Goal: Task Accomplishment & Management: Use online tool/utility

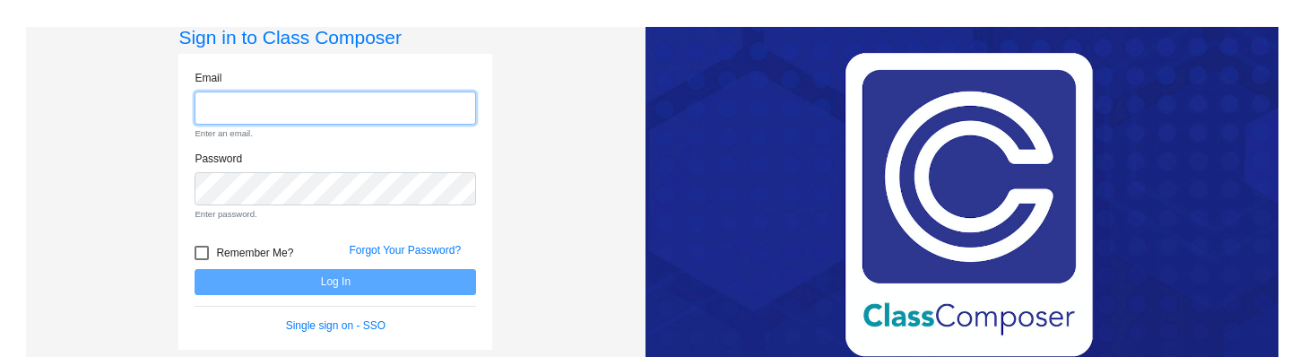
type input "[PERSON_NAME][EMAIL_ADDRESS][DOMAIN_NAME]"
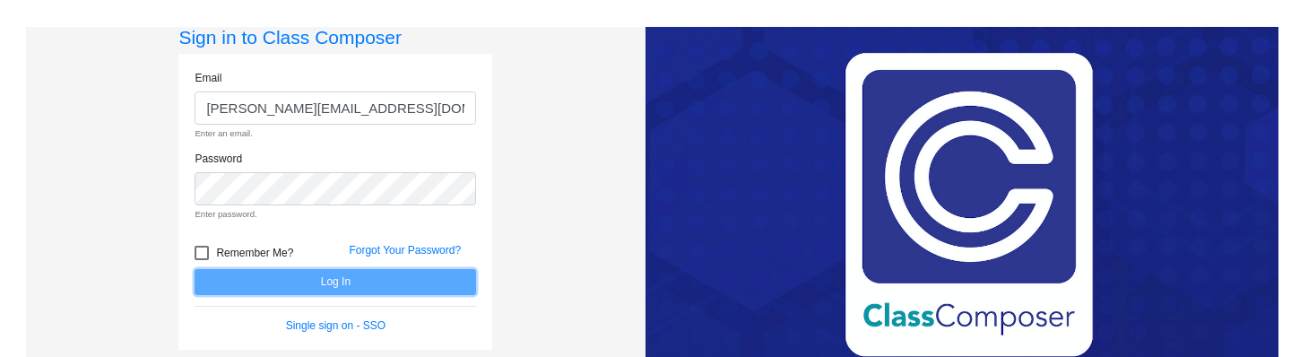
click at [280, 280] on form "Email [PERSON_NAME][EMAIL_ADDRESS][DOMAIN_NAME] Enter an email. Password Enter …" at bounding box center [336, 202] width 282 height 264
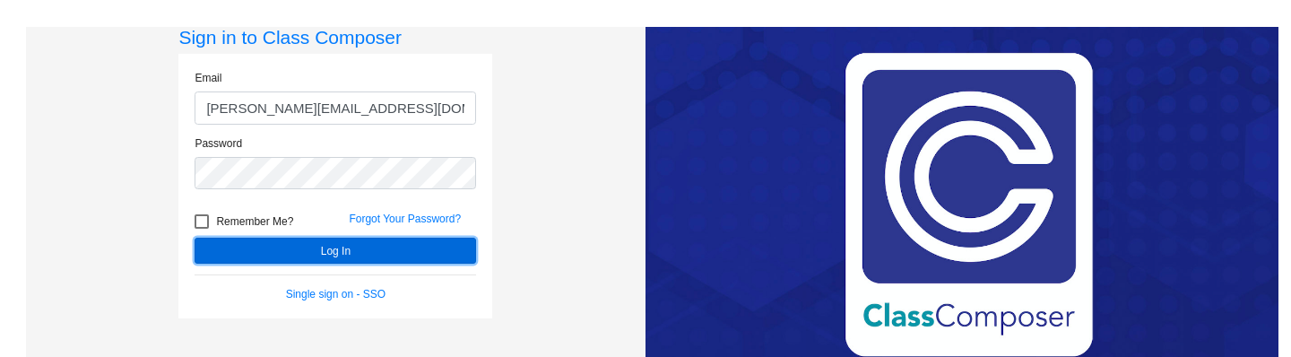
click at [309, 256] on button "Log In" at bounding box center [336, 251] width 282 height 26
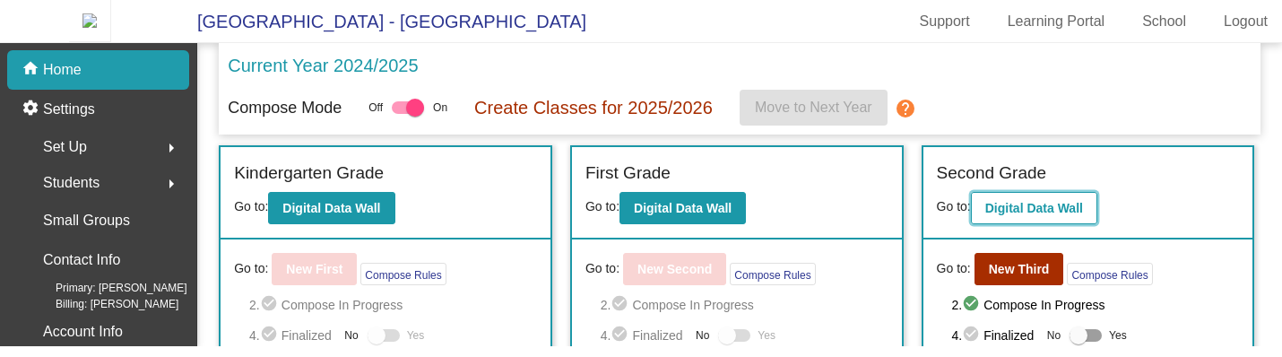
click at [1034, 213] on b "Digital Data Wall" at bounding box center [1034, 208] width 98 height 14
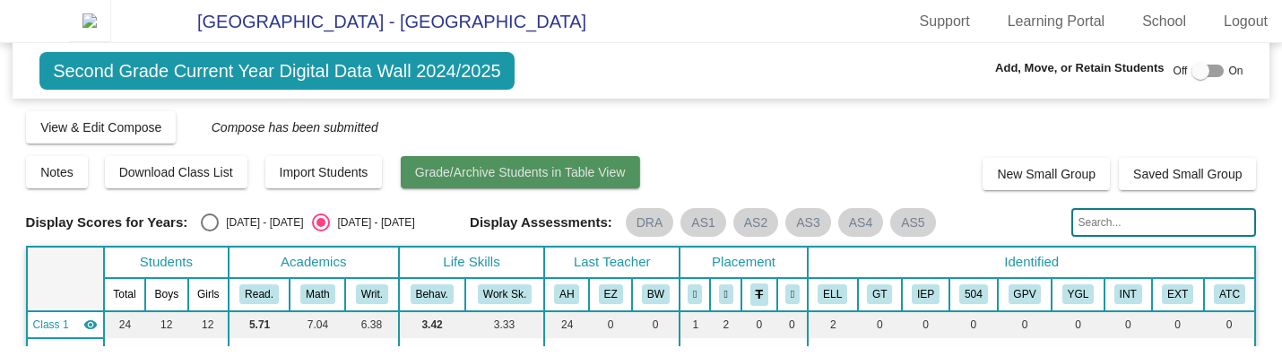
click at [473, 179] on span "Grade/Archive Students in Table View" at bounding box center [520, 172] width 211 height 14
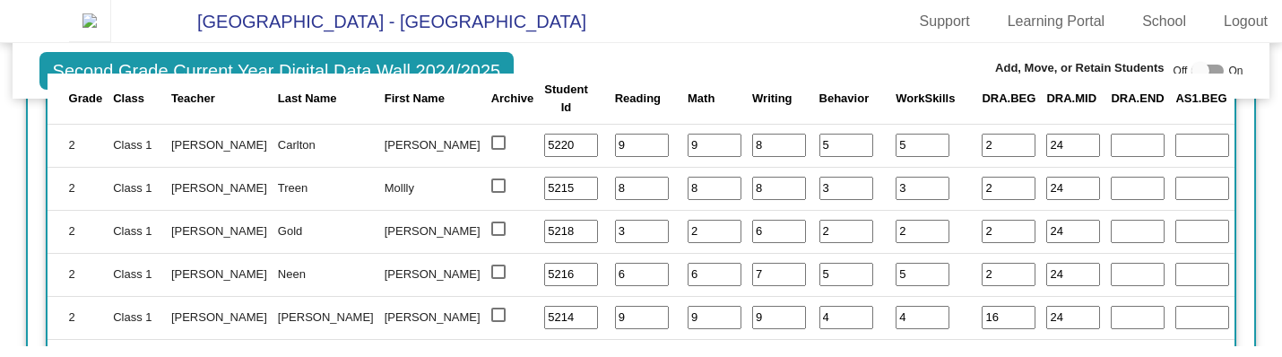
scroll to position [338, 0]
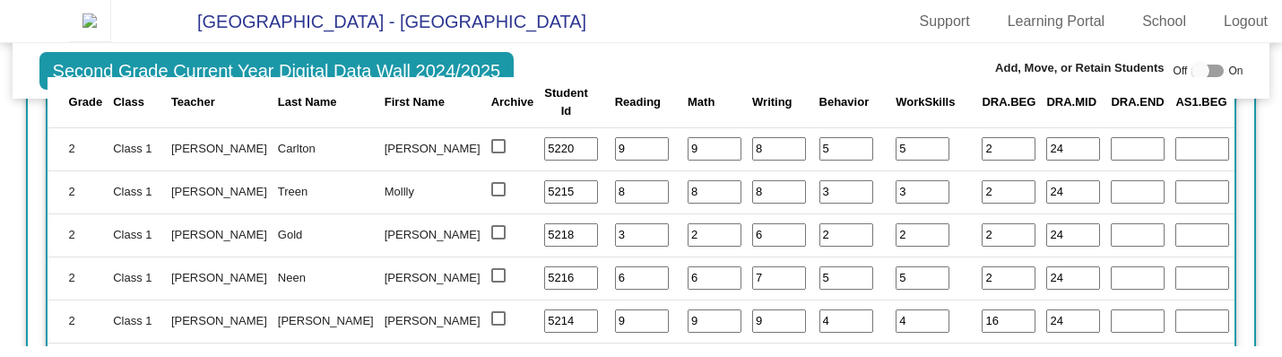
click at [752, 161] on input "8" at bounding box center [779, 148] width 54 height 23
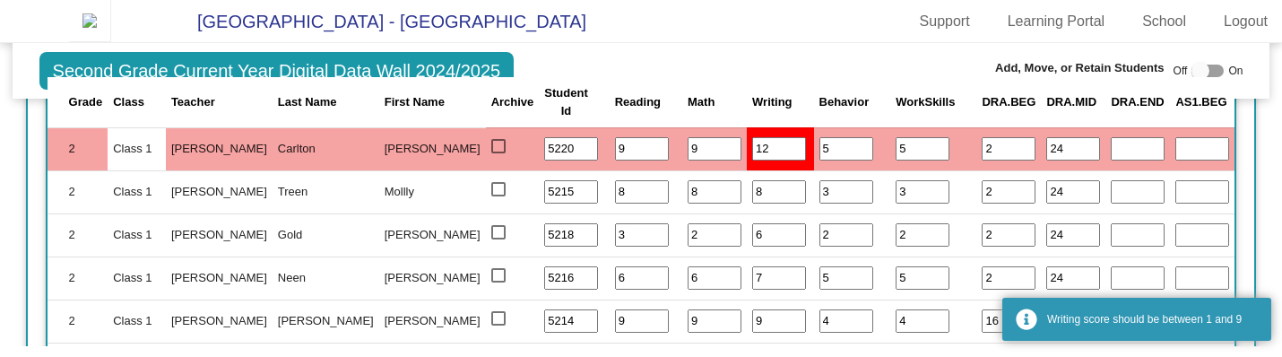
type input "11"
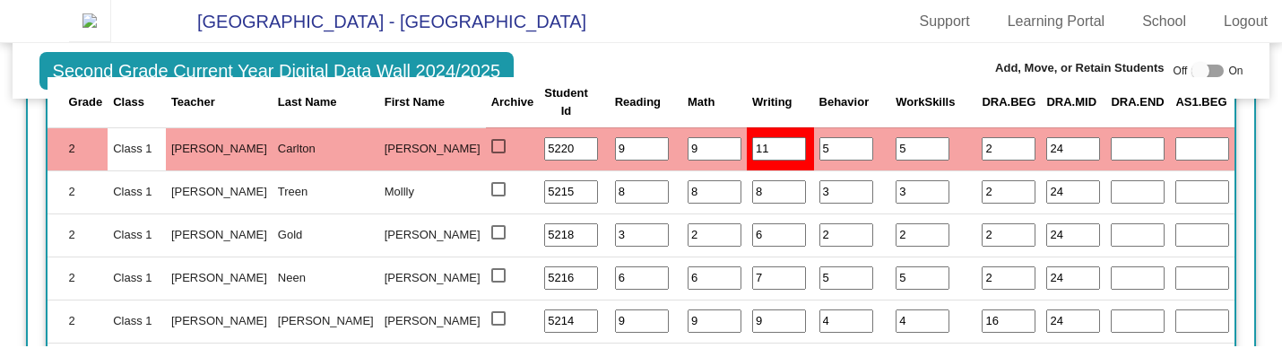
click at [820, 161] on input "5" at bounding box center [847, 148] width 54 height 23
click at [752, 161] on input "11" at bounding box center [779, 148] width 54 height 23
click at [688, 156] on input "10" at bounding box center [715, 148] width 54 height 23
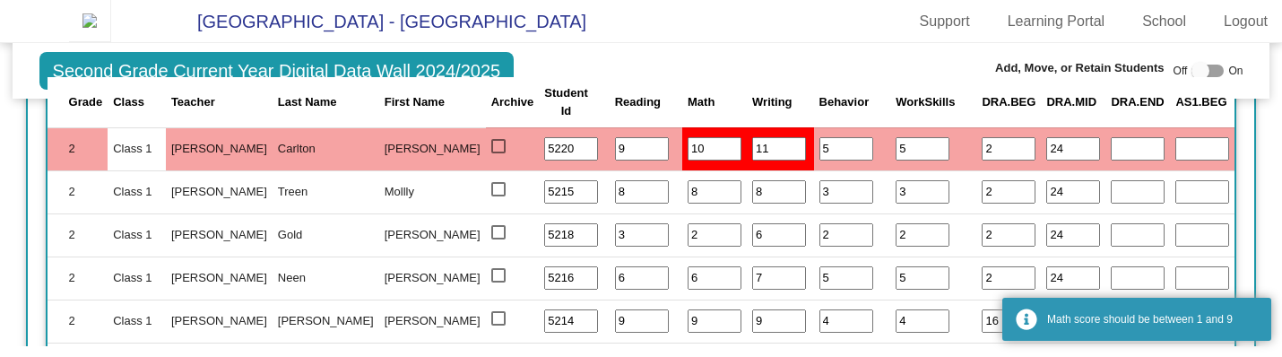
type input "11"
click at [688, 156] on input "11" at bounding box center [715, 148] width 54 height 23
click at [820, 161] on input "5" at bounding box center [847, 148] width 54 height 23
type input "5"
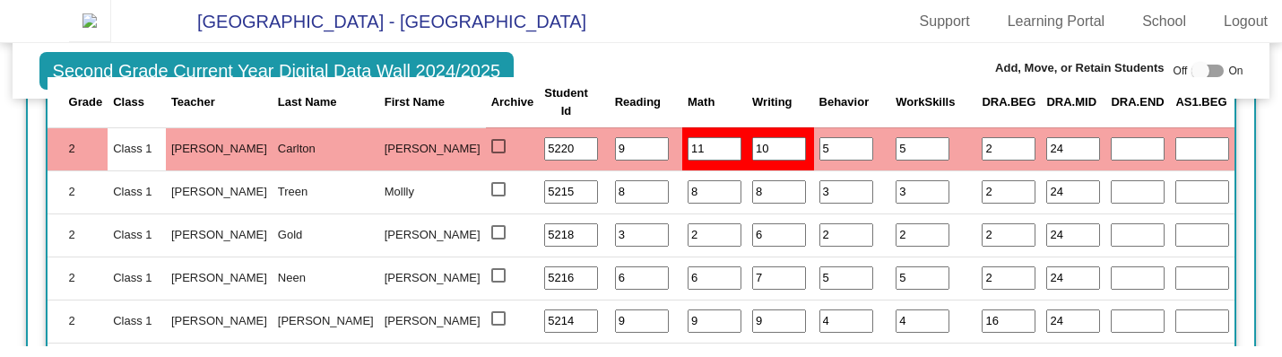
click at [752, 161] on input "10" at bounding box center [779, 148] width 54 height 23
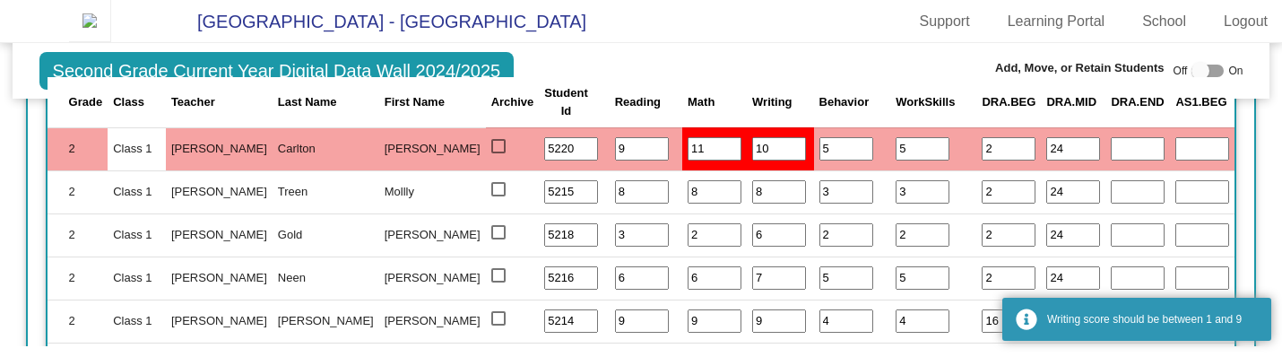
type input "9"
click at [752, 161] on input "9" at bounding box center [779, 148] width 54 height 23
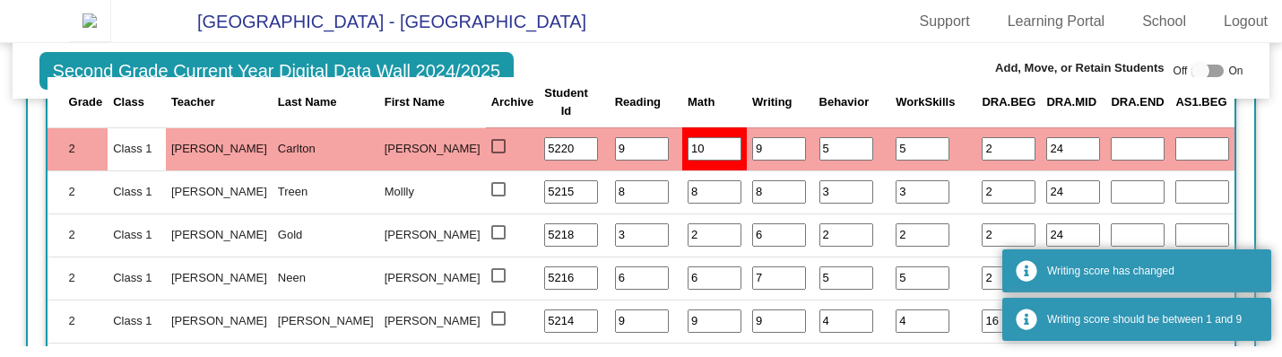
click at [688, 161] on input "10" at bounding box center [715, 148] width 54 height 23
type input "9"
click at [688, 161] on input "9" at bounding box center [715, 148] width 54 height 23
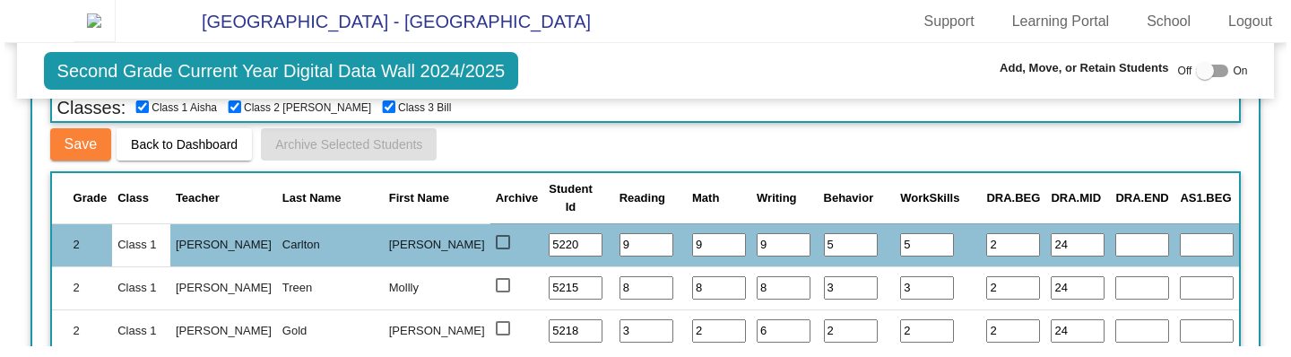
scroll to position [0, 0]
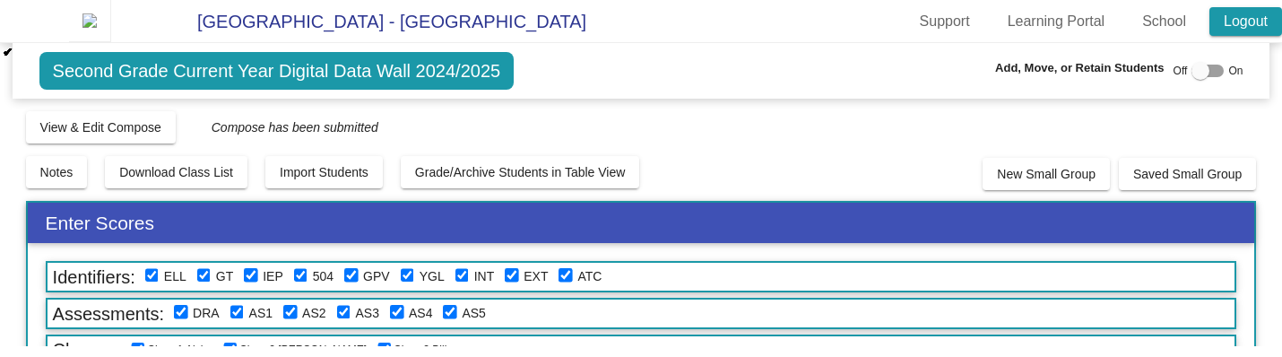
click at [1240, 32] on link "Logout" at bounding box center [1246, 21] width 73 height 29
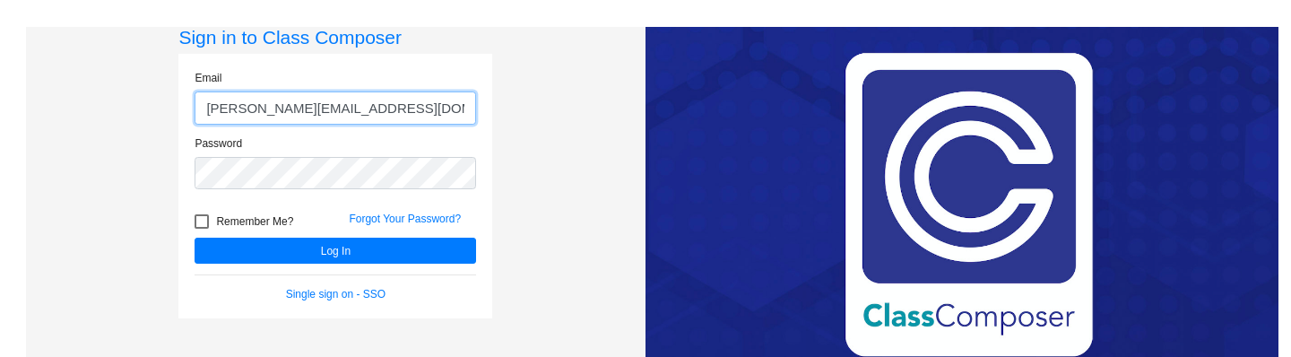
click at [251, 109] on input "[PERSON_NAME][EMAIL_ADDRESS][DOMAIN_NAME]" at bounding box center [336, 107] width 282 height 33
paste input "[EMAIL_ADDRESS][DOMAIN_NAME]"
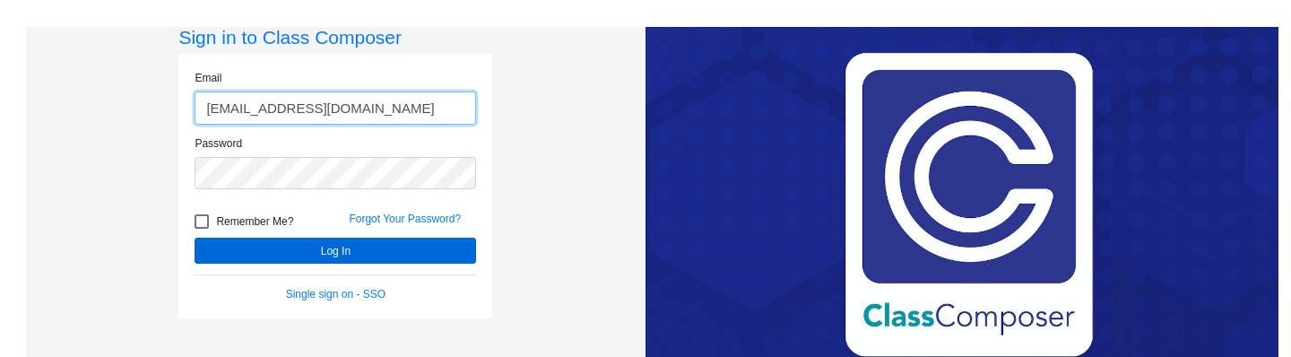
type input "[EMAIL_ADDRESS][DOMAIN_NAME]"
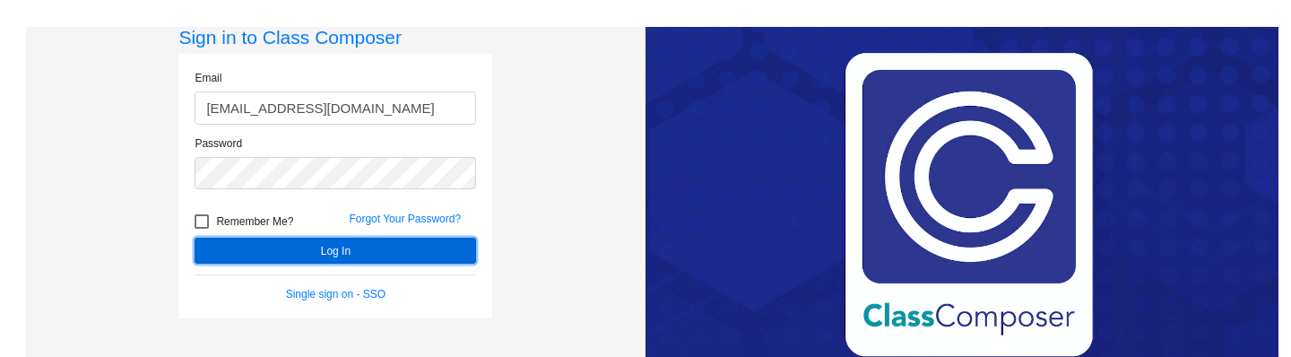
click at [275, 250] on button "Log In" at bounding box center [336, 251] width 282 height 26
